Goal: Navigation & Orientation: Find specific page/section

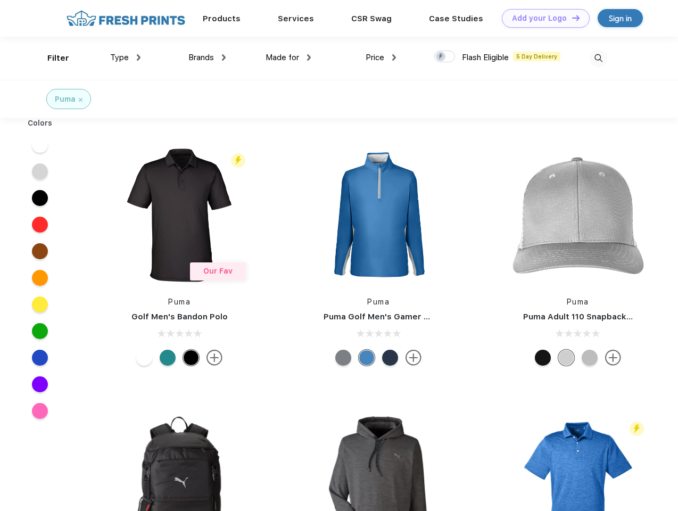
click at [541, 18] on link "Add your Logo Design Tool" at bounding box center [545, 18] width 88 height 19
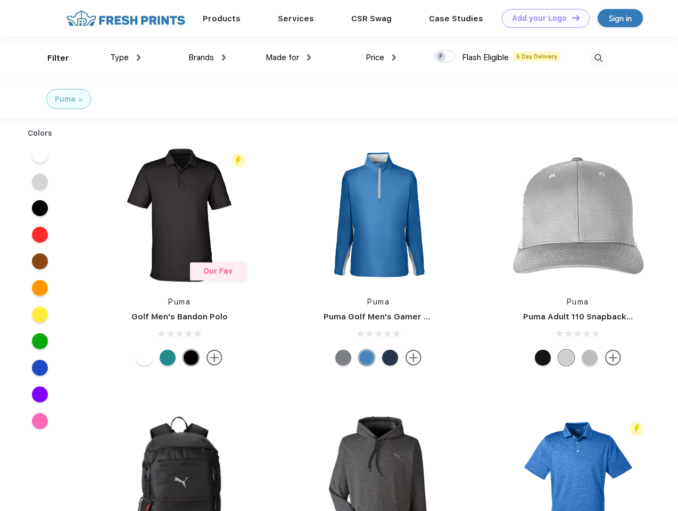
click at [0, 0] on div "Design Tool" at bounding box center [0, 0] width 0 height 0
click at [571, 18] on link "Add your Logo Design Tool" at bounding box center [545, 18] width 88 height 19
click at [51, 58] on div "Filter" at bounding box center [58, 58] width 22 height 12
click at [126, 57] on span "Type" at bounding box center [119, 58] width 19 height 10
click at [207, 57] on span "Brands" at bounding box center [201, 58] width 26 height 10
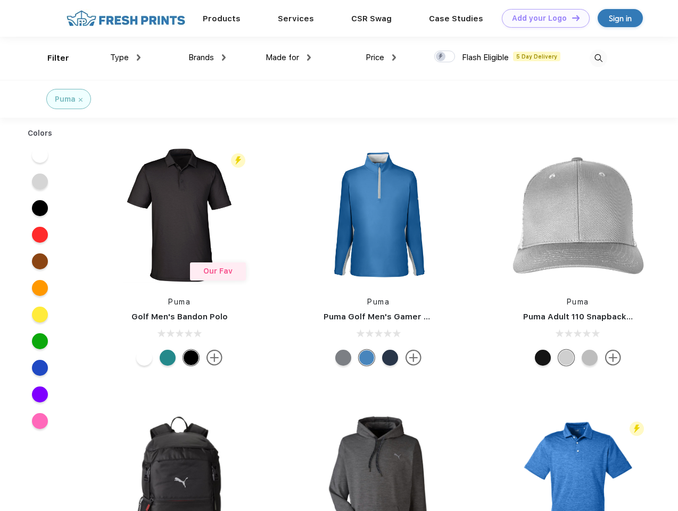
click at [288, 57] on span "Made for" at bounding box center [282, 58] width 34 height 10
click at [381, 57] on span "Price" at bounding box center [374, 58] width 19 height 10
click at [445, 57] on div at bounding box center [444, 57] width 21 height 12
click at [441, 57] on input "checkbox" at bounding box center [437, 53] width 7 height 7
click at [598, 58] on img at bounding box center [598, 58] width 18 height 18
